Goal: Information Seeking & Learning: Learn about a topic

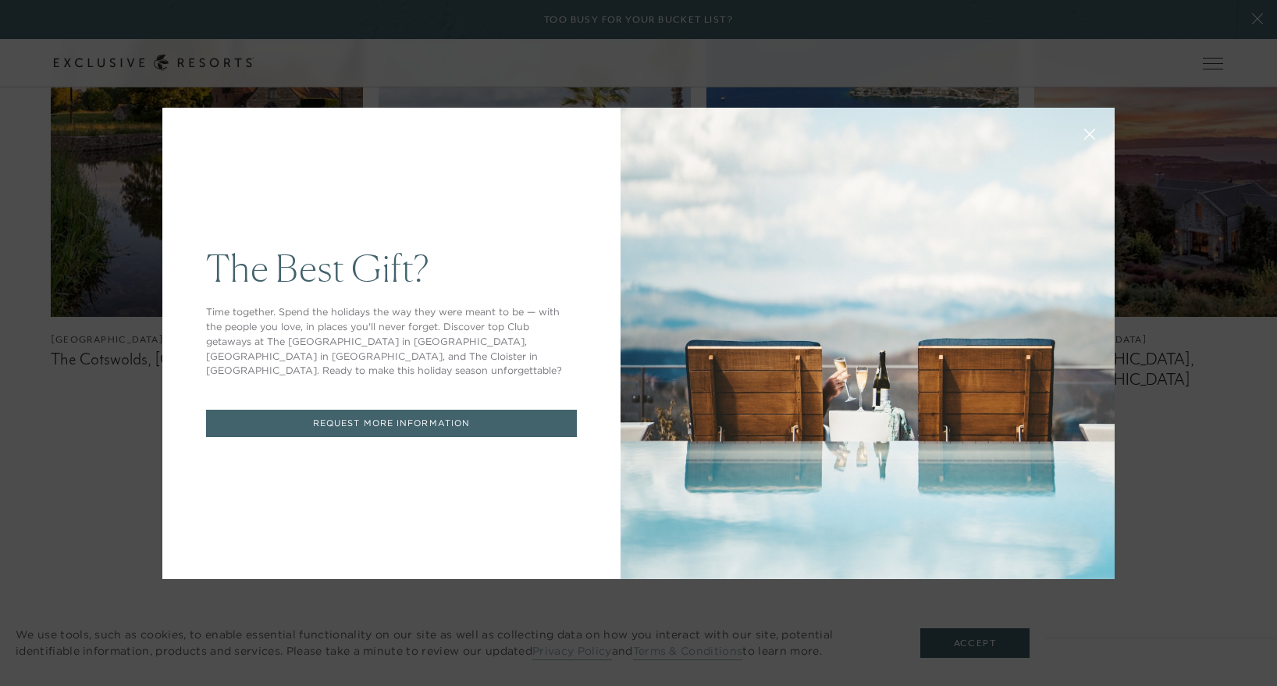
click at [1085, 132] on icon at bounding box center [1090, 134] width 10 height 10
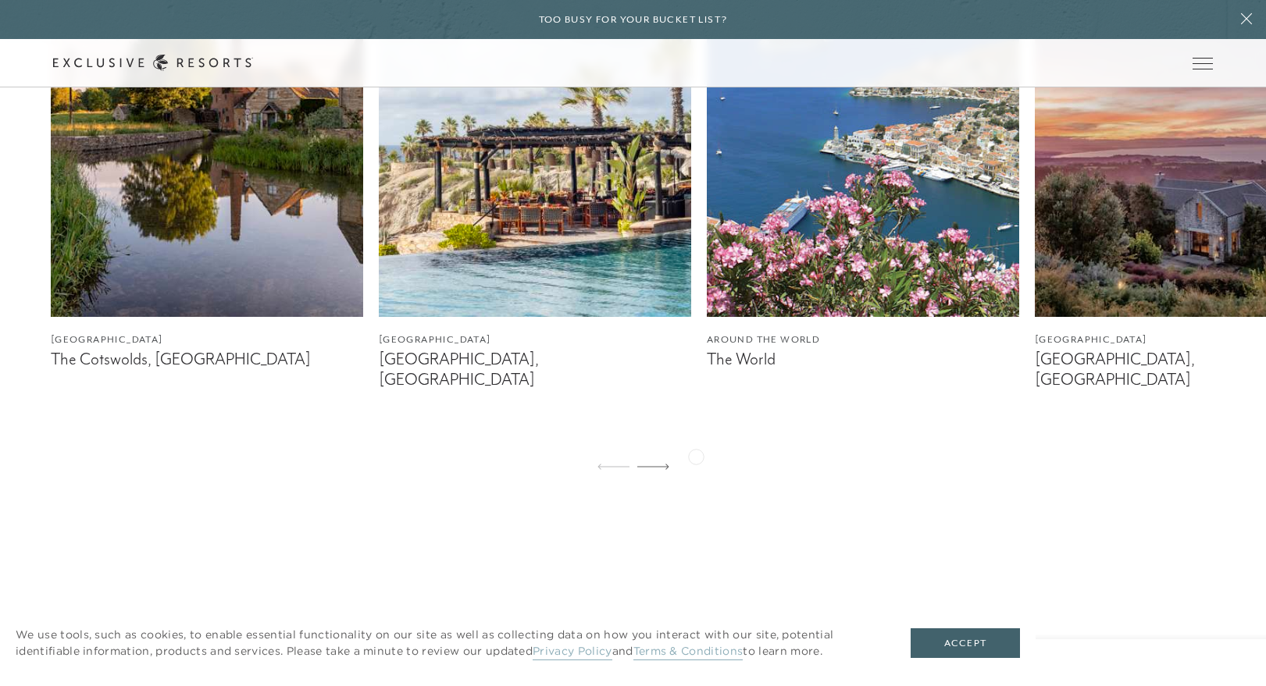
scroll to position [1391, 0]
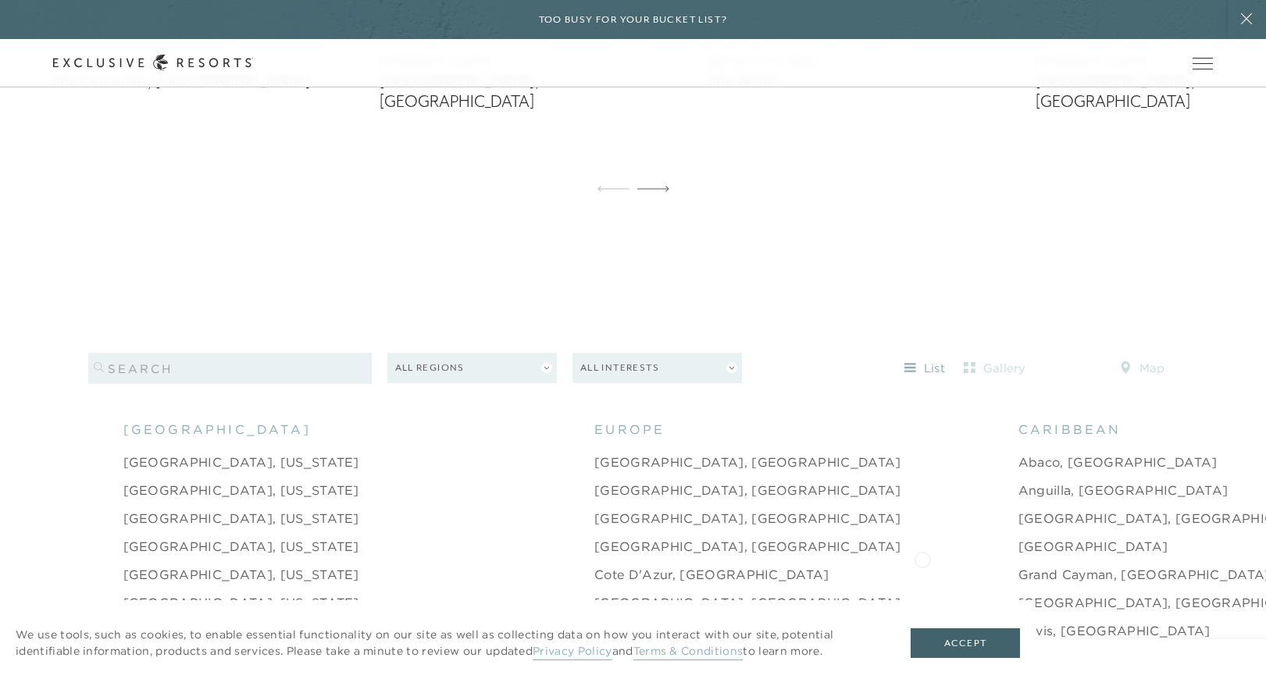
click at [1018, 565] on link "Grand Cayman, [GEOGRAPHIC_DATA]" at bounding box center [1144, 574] width 252 height 19
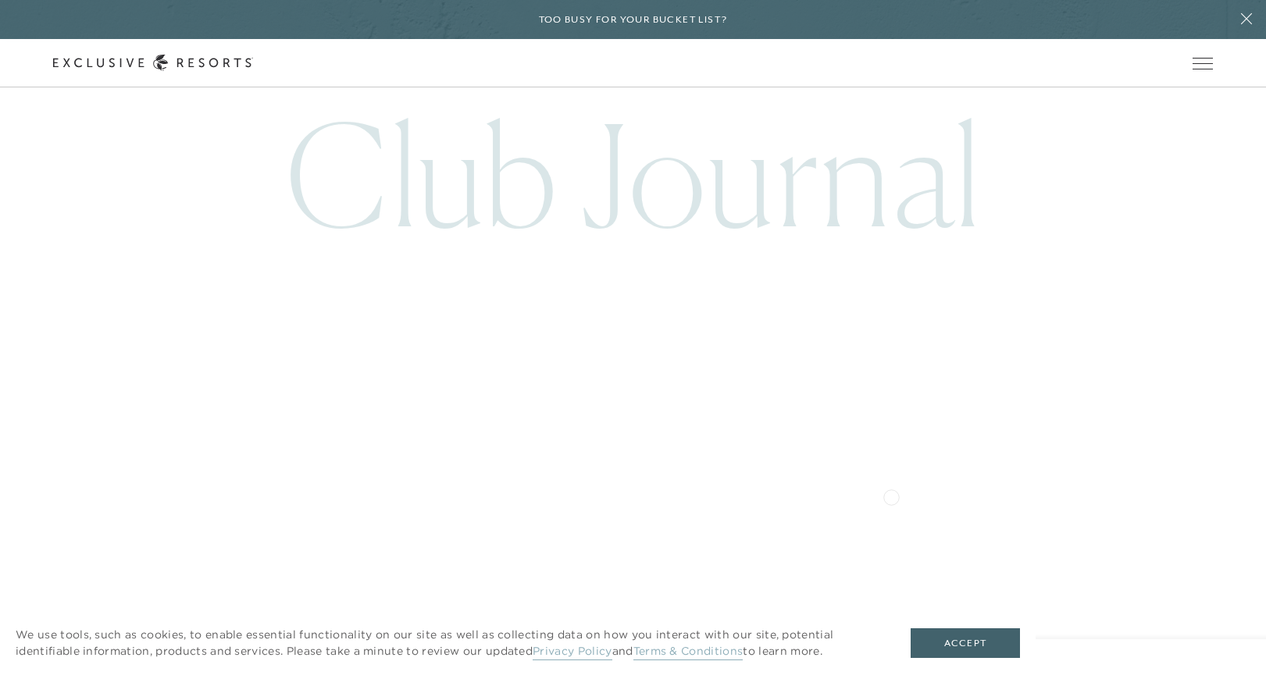
scroll to position [4264, 0]
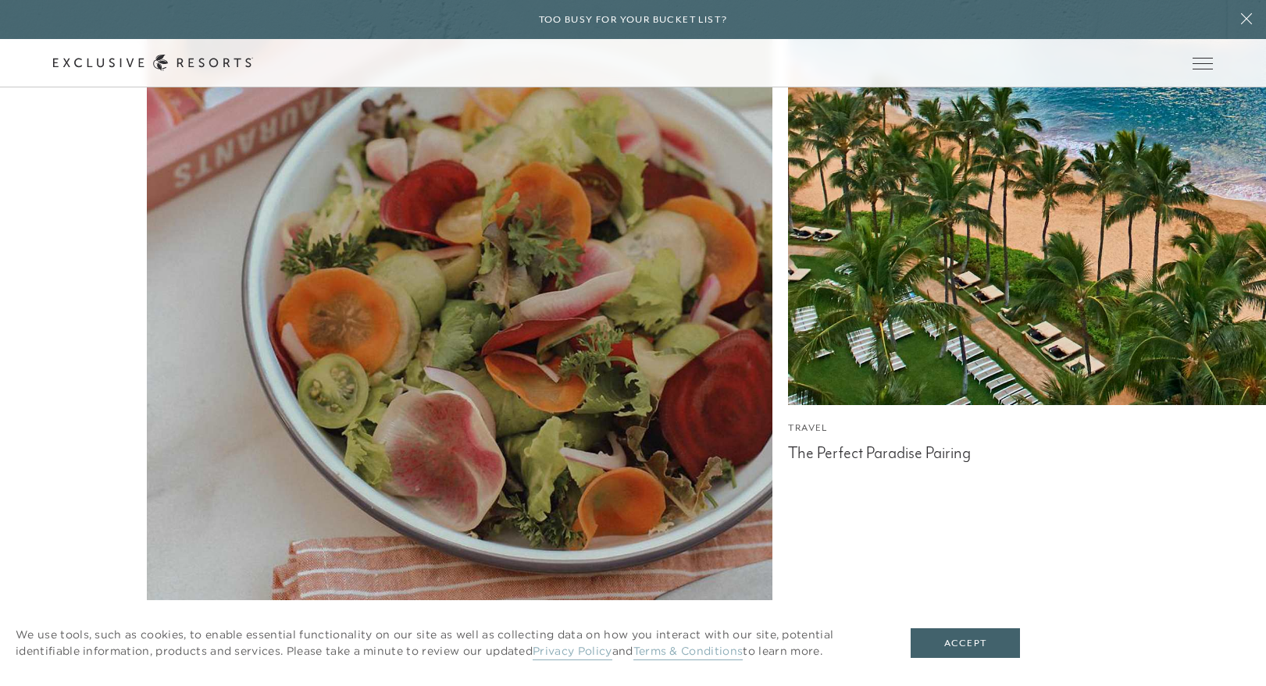
scroll to position [5643, 0]
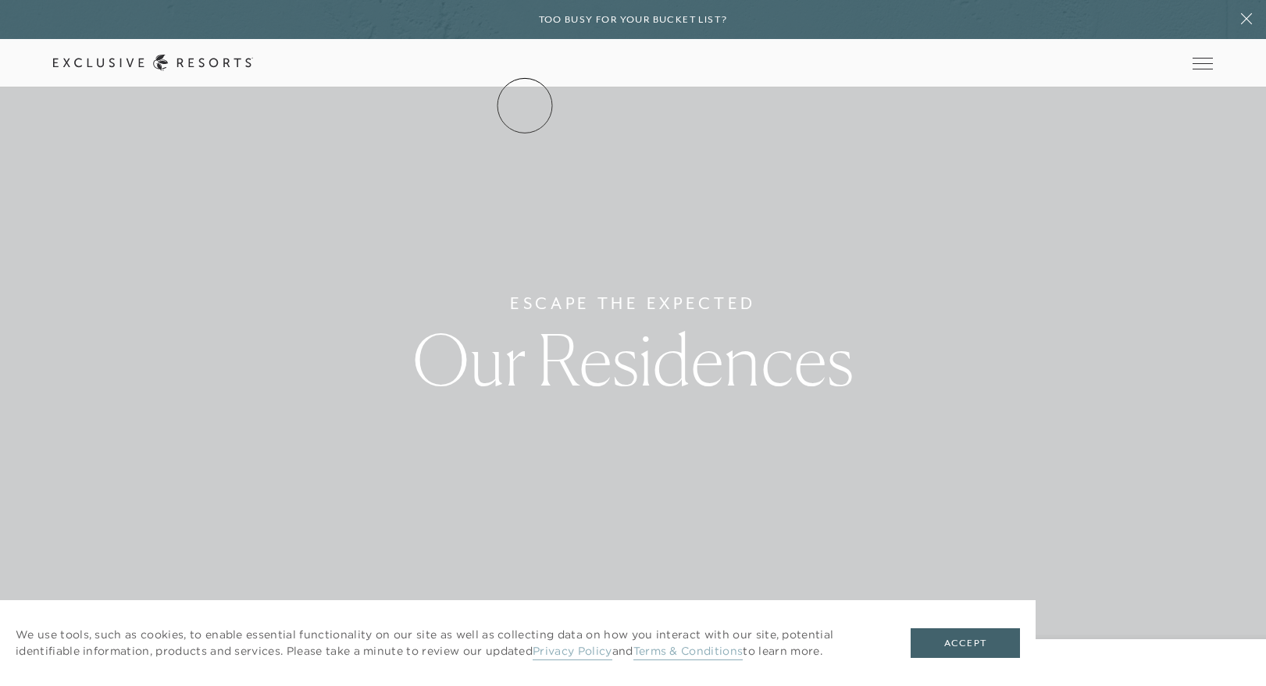
click at [0, 0] on link "The Collection" at bounding box center [0, 0] width 0 height 0
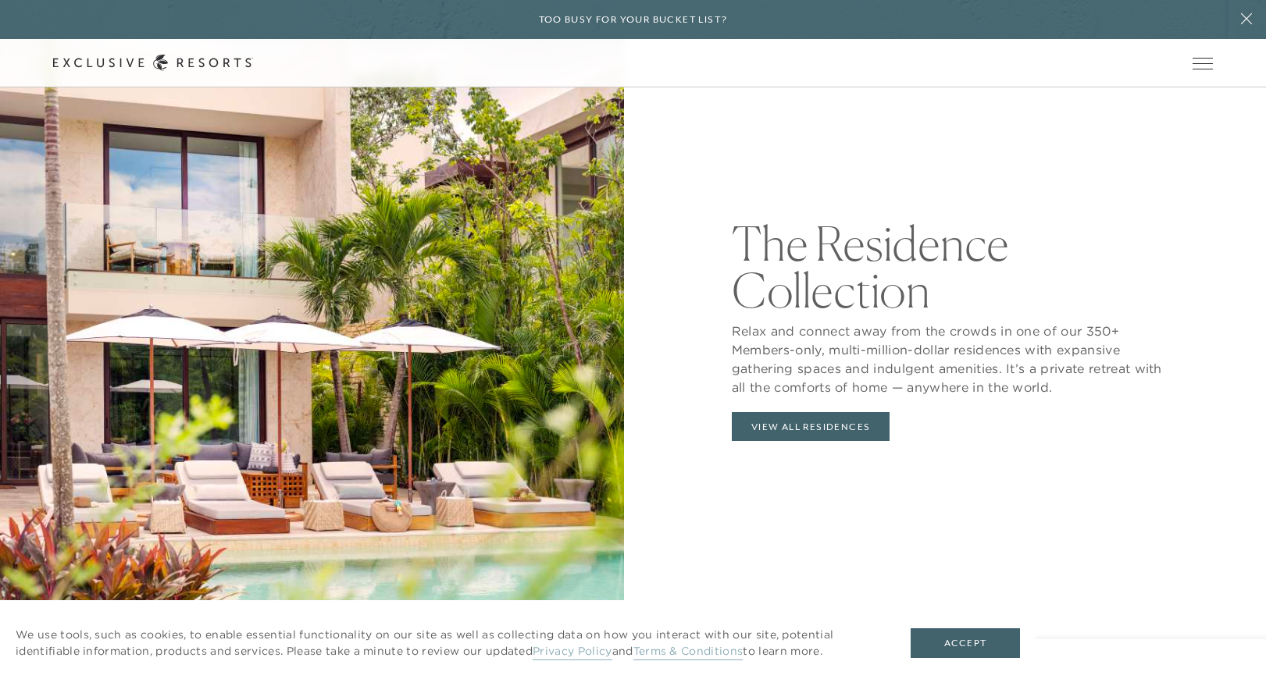
scroll to position [1792, 0]
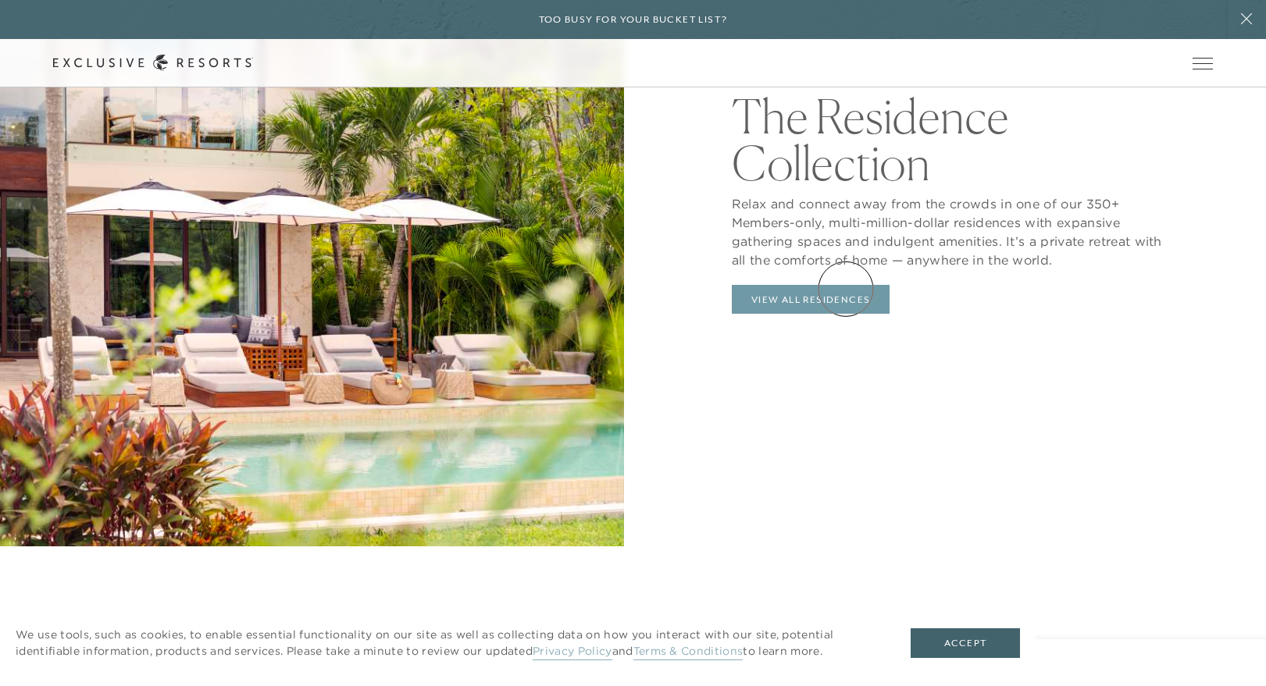
click at [846, 289] on link "View All Residences" at bounding box center [811, 300] width 158 height 30
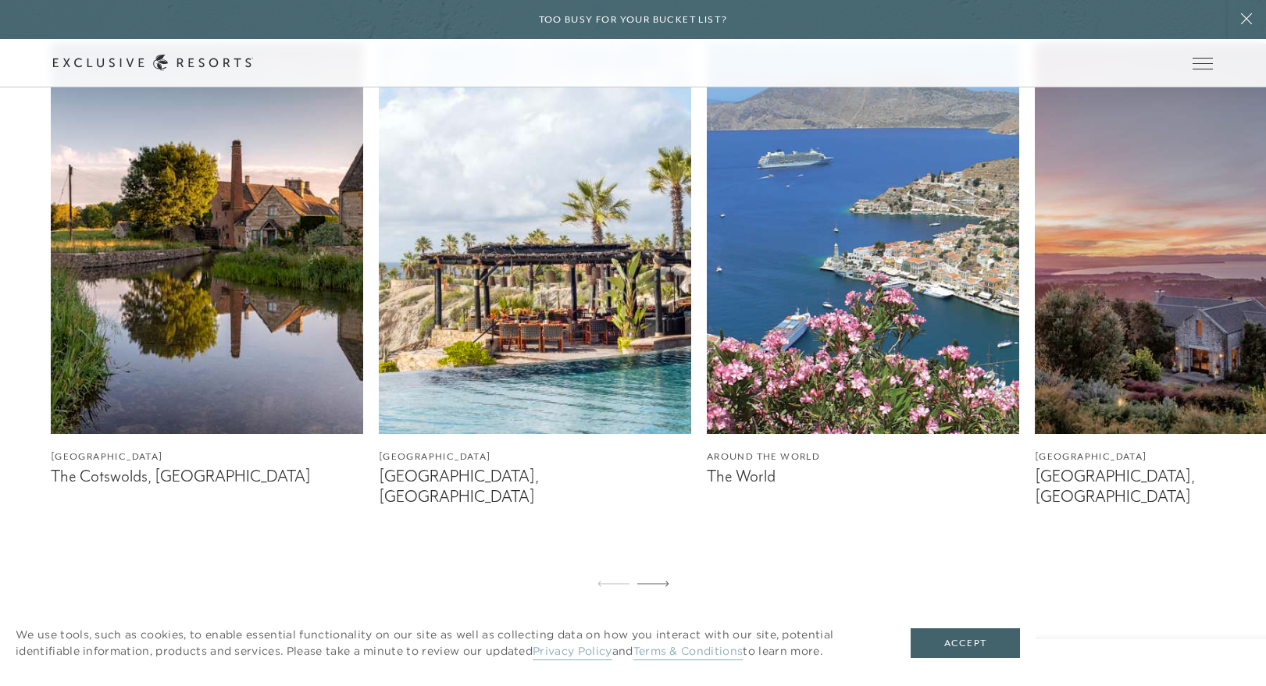
scroll to position [999, 0]
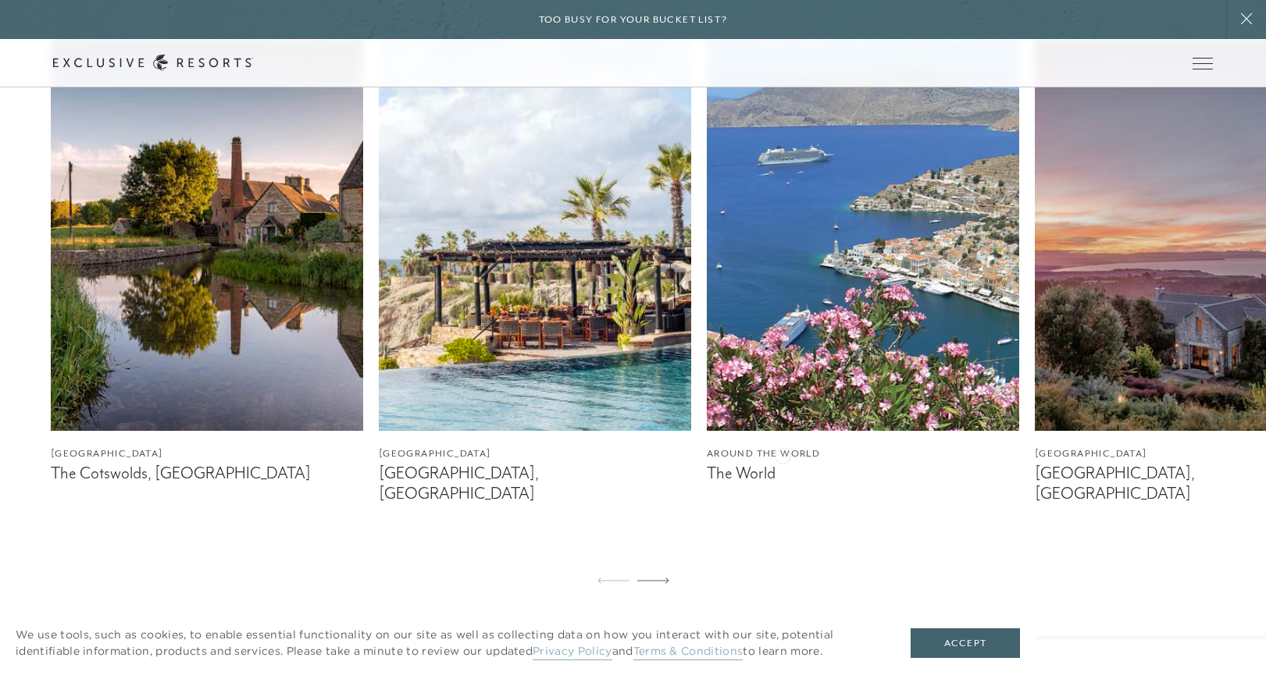
click at [782, 454] on figcaption "Around the World" at bounding box center [863, 454] width 312 height 15
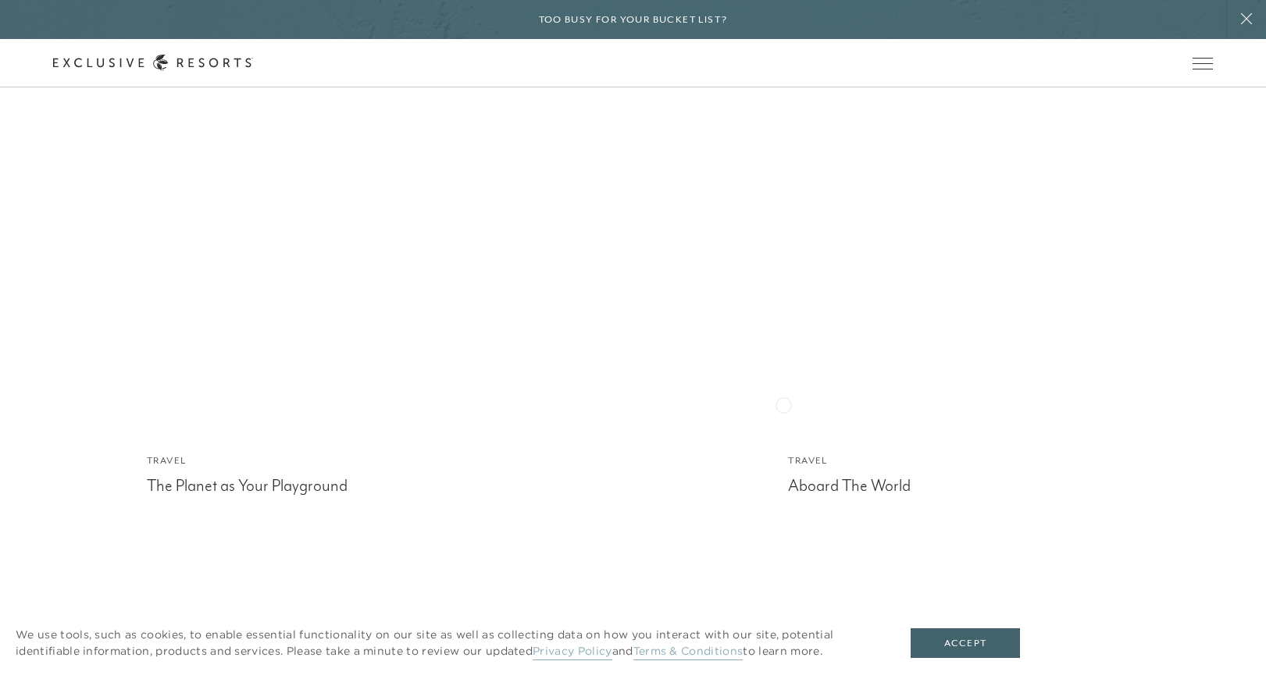
scroll to position [4417, 0]
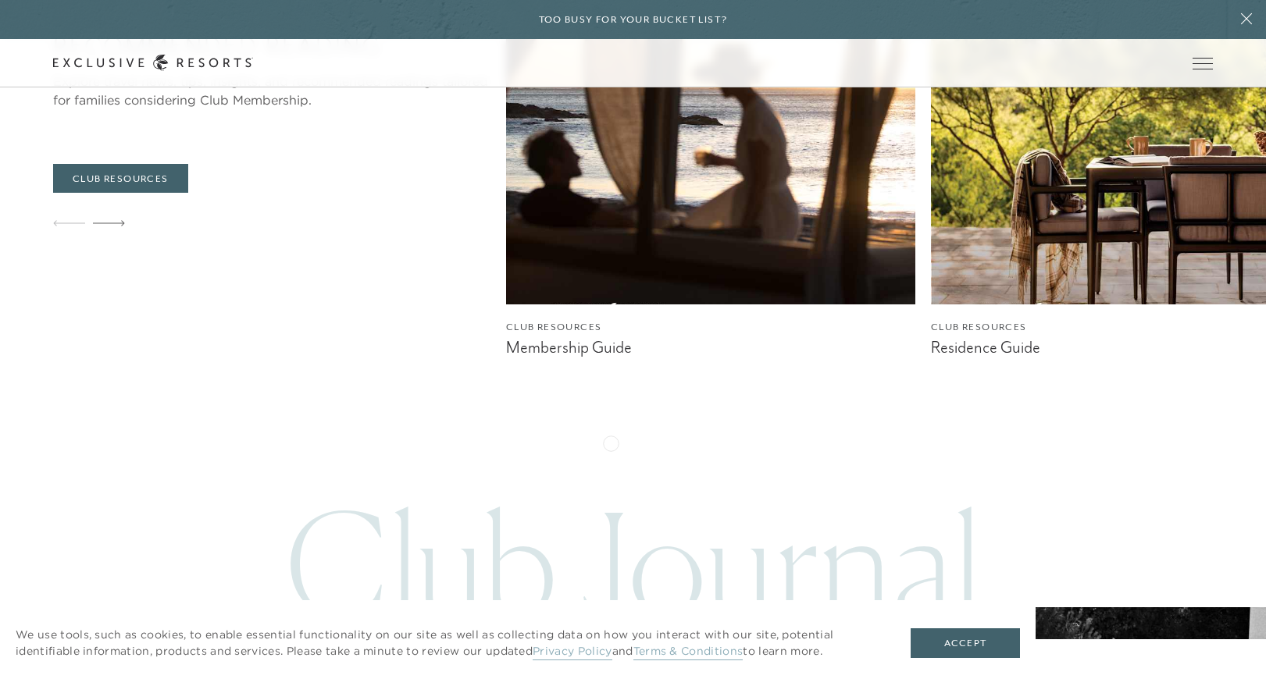
scroll to position [4463, 0]
